Goal: Transaction & Acquisition: Purchase product/service

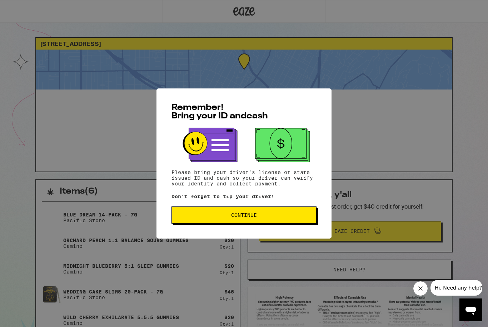
click at [269, 213] on button "Continue" at bounding box center [243, 215] width 145 height 17
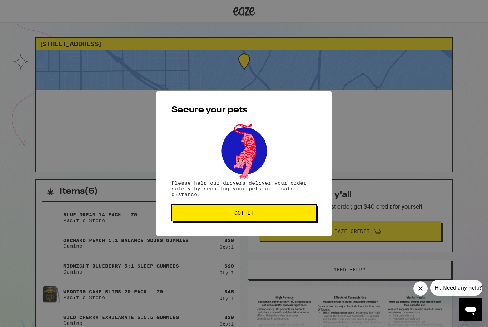
click at [251, 213] on span "Got it" at bounding box center [243, 213] width 19 height 5
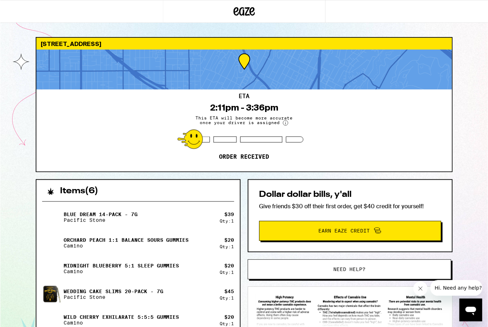
scroll to position [0, 0]
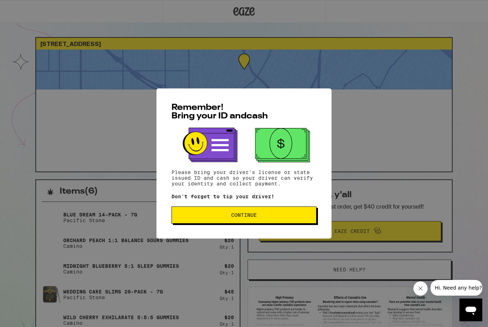
click at [276, 210] on button "Continue" at bounding box center [243, 215] width 145 height 17
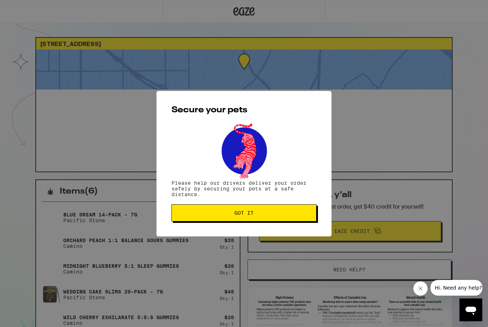
click at [269, 208] on button "Got it" at bounding box center [243, 213] width 145 height 17
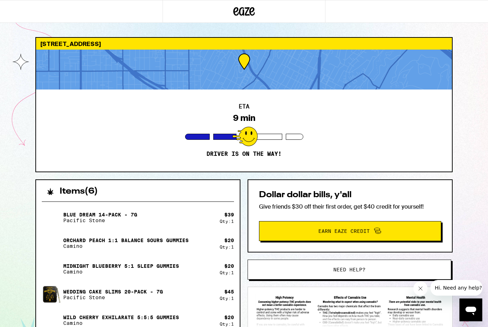
click at [421, 289] on icon "Close message from company" at bounding box center [420, 289] width 6 height 6
